Goal: Task Accomplishment & Management: Complete application form

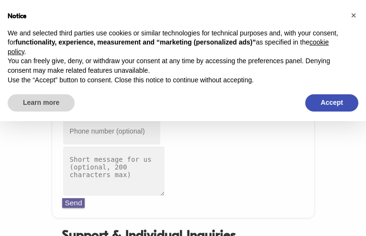
type input "[EMAIL_ADDRESS][DOMAIN_NAME]"
type input "5553340042"
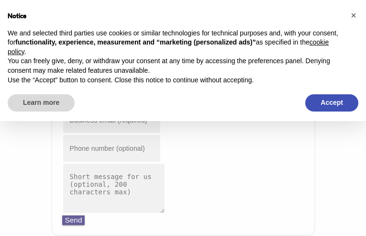
type input "[EMAIL_ADDRESS][DOMAIN_NAME]"
type input "6636162204"
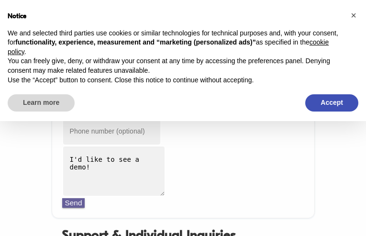
type input "[EMAIL_ADDRESS][DOMAIN_NAME]"
type input "9016470156"
